Goal: Contribute content: Add original content to the website for others to see

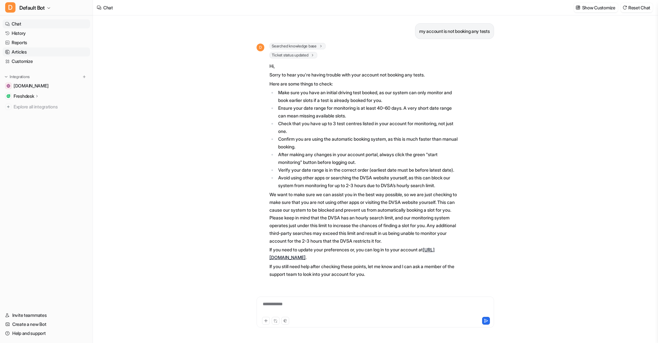
click at [26, 50] on link "Articles" at bounding box center [46, 51] width 87 height 9
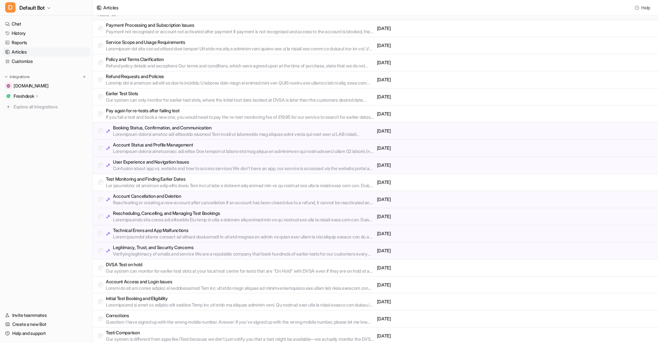
scroll to position [43, 0]
click at [140, 93] on p "Earlier Test Slots" at bounding box center [240, 93] width 268 height 6
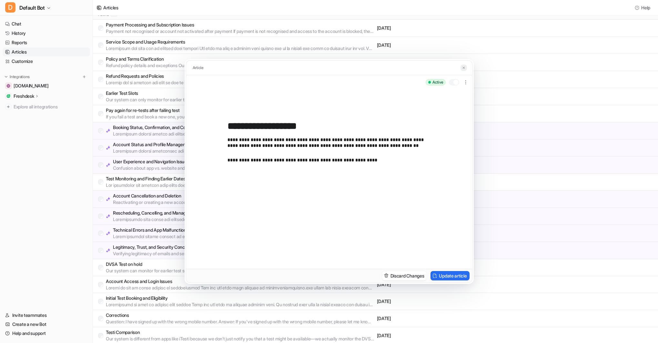
click at [464, 66] on img at bounding box center [463, 68] width 4 height 4
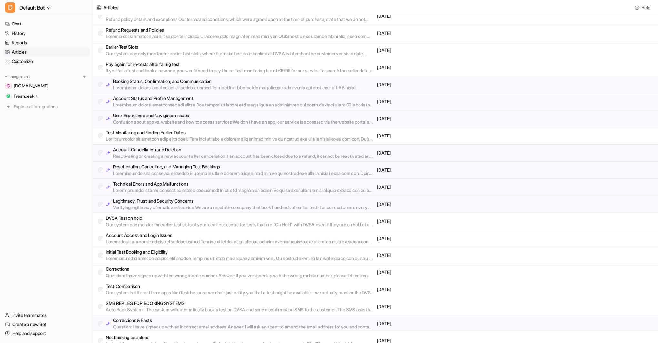
scroll to position [95, 0]
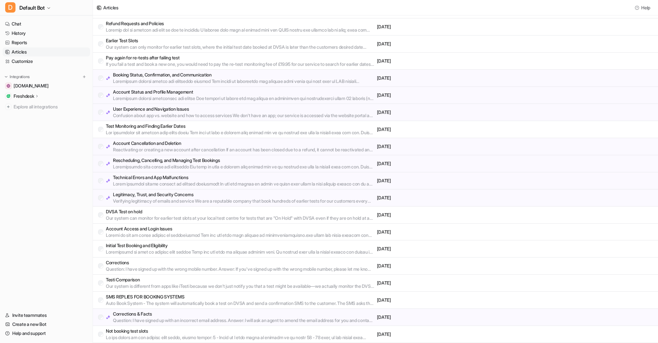
click at [140, 315] on p "Corrections & Facts" at bounding box center [243, 314] width 261 height 6
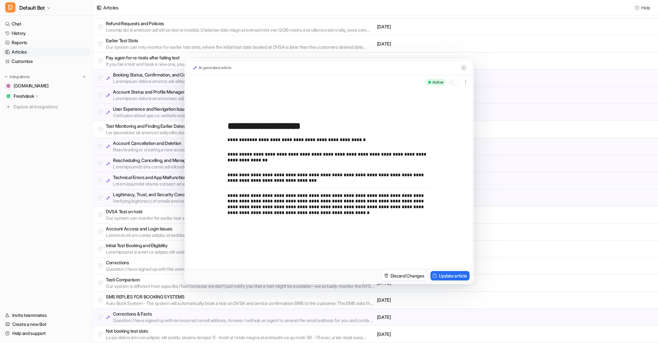
click at [463, 68] on img at bounding box center [463, 68] width 4 height 4
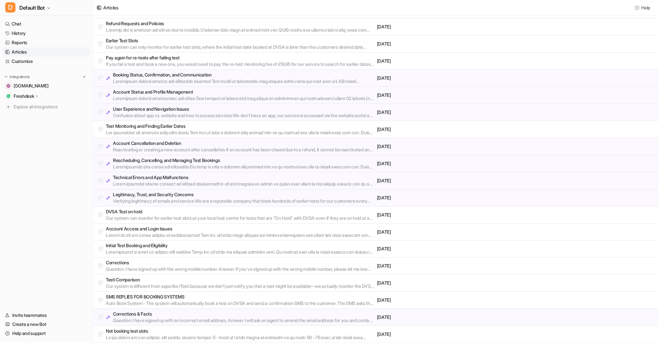
click at [141, 332] on p "Not booking test slots" at bounding box center [240, 331] width 268 height 6
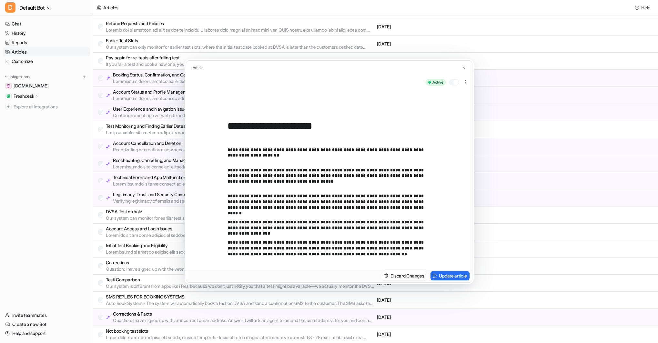
scroll to position [73, 0]
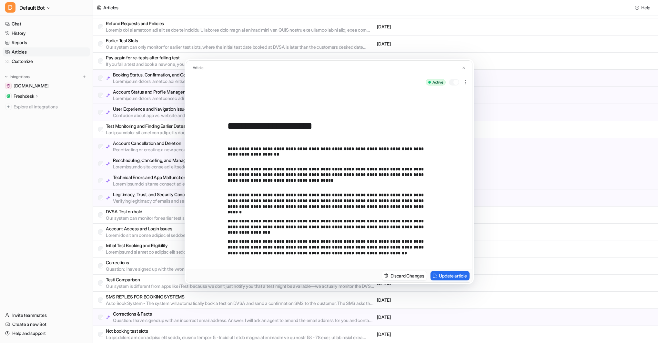
click at [339, 254] on p "**********" at bounding box center [328, 247] width 203 height 17
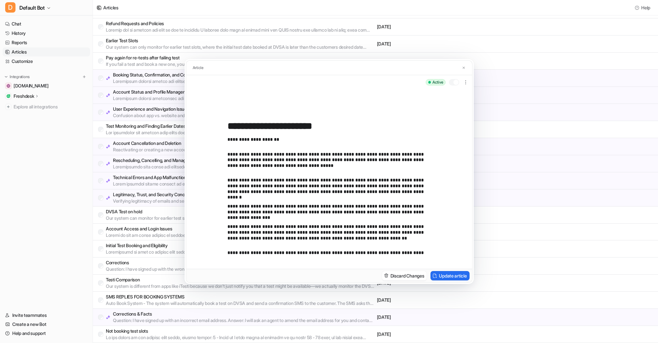
scroll to position [93, 0]
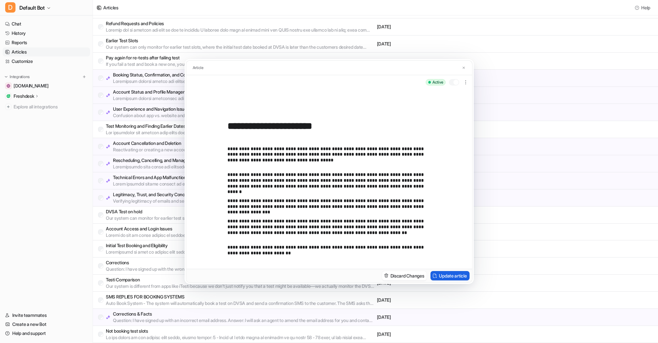
click at [442, 274] on button "Update article" at bounding box center [449, 275] width 39 height 9
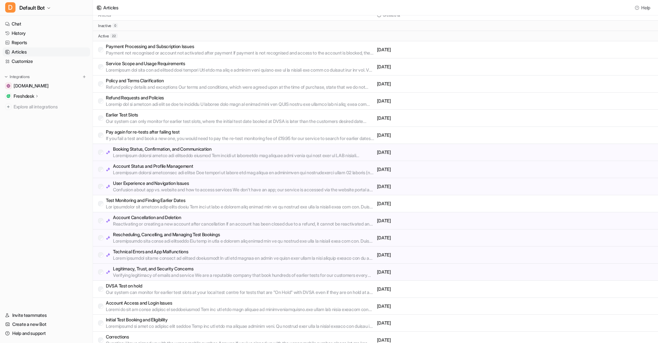
scroll to position [0, 0]
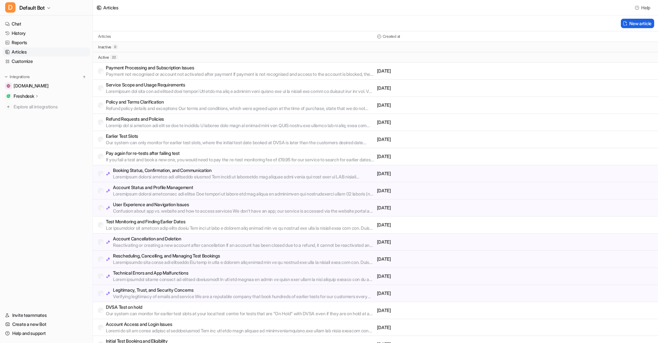
click at [634, 23] on button "New article" at bounding box center [636, 23] width 33 height 9
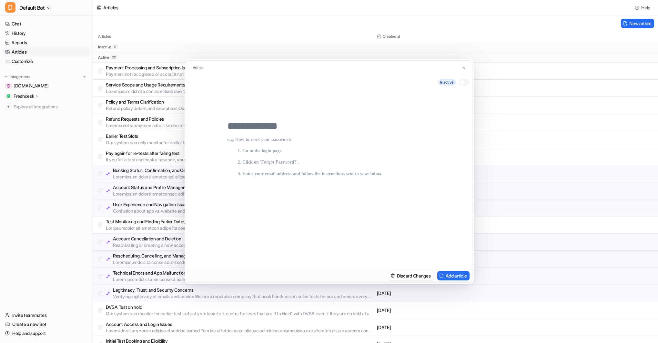
click at [234, 125] on input "text" at bounding box center [328, 126] width 203 height 12
type input "**********"
click at [239, 145] on p at bounding box center [328, 196] width 203 height 119
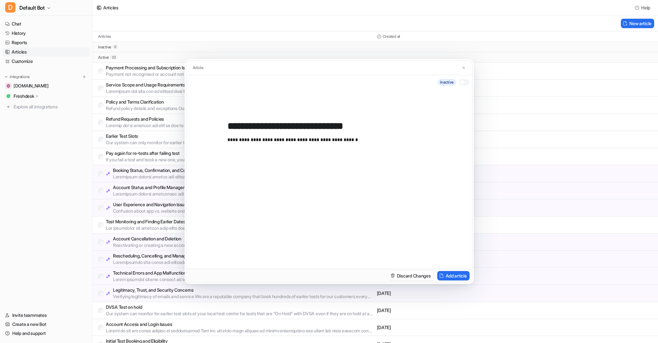
drag, startPoint x: 464, startPoint y: 81, endPoint x: 463, endPoint y: 86, distance: 5.2
click at [463, 81] on div at bounding box center [462, 82] width 5 height 5
click at [453, 277] on button "Add article" at bounding box center [453, 275] width 32 height 9
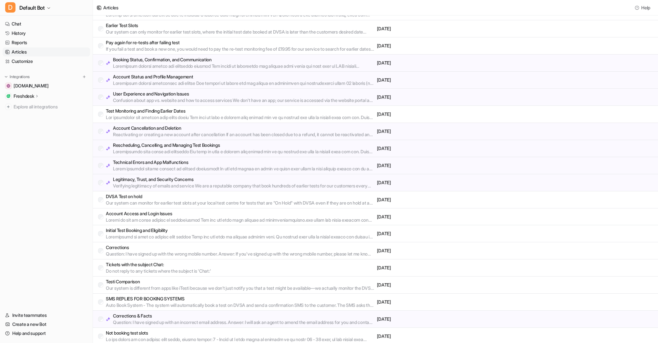
scroll to position [113, 0]
